Goal: Find specific page/section: Find specific page/section

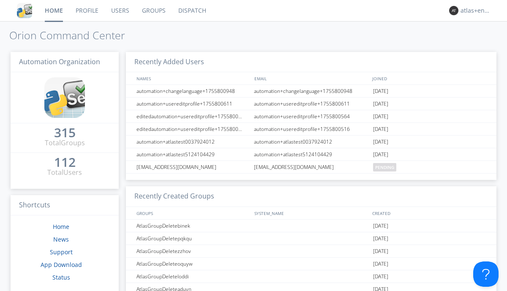
click at [191, 11] on link "Dispatch" at bounding box center [192, 10] width 41 height 21
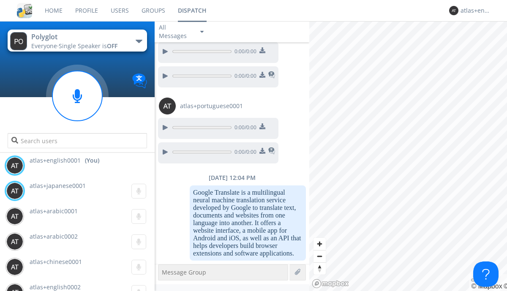
scroll to position [1167, 0]
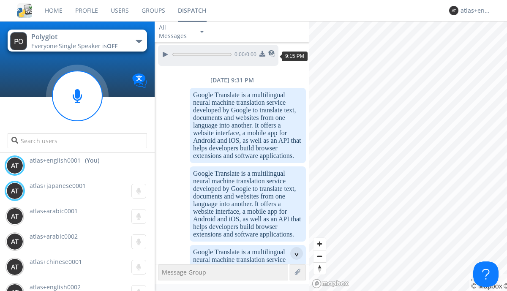
scroll to position [39, 0]
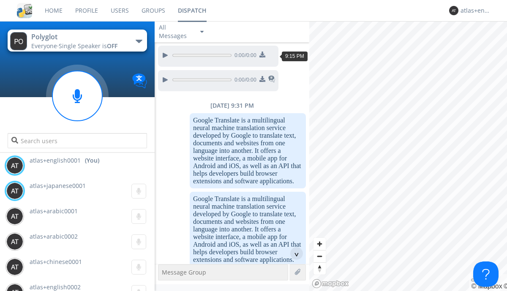
click at [293, 254] on div "^" at bounding box center [296, 253] width 13 height 13
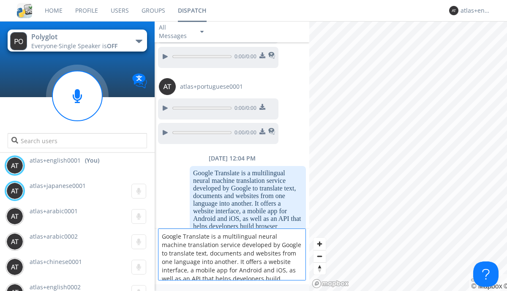
scroll to position [11, 0]
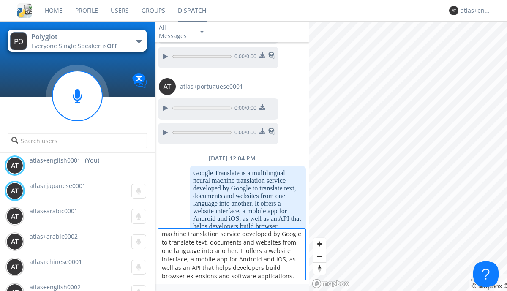
type textarea "Google Translate is a multilingual neural machine translation service developed…"
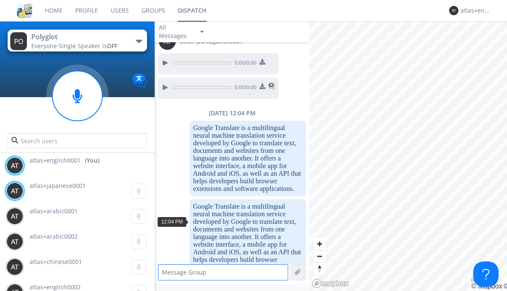
scroll to position [1222, 0]
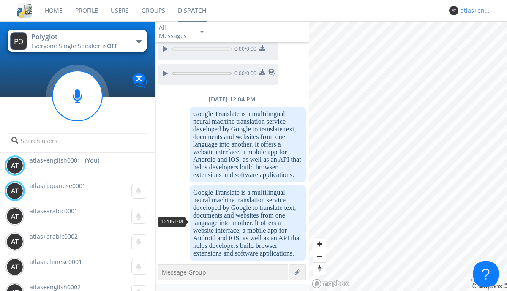
click at [474, 11] on div "atlas+english0001" at bounding box center [477, 10] width 32 height 8
